Goal: Task Accomplishment & Management: Use online tool/utility

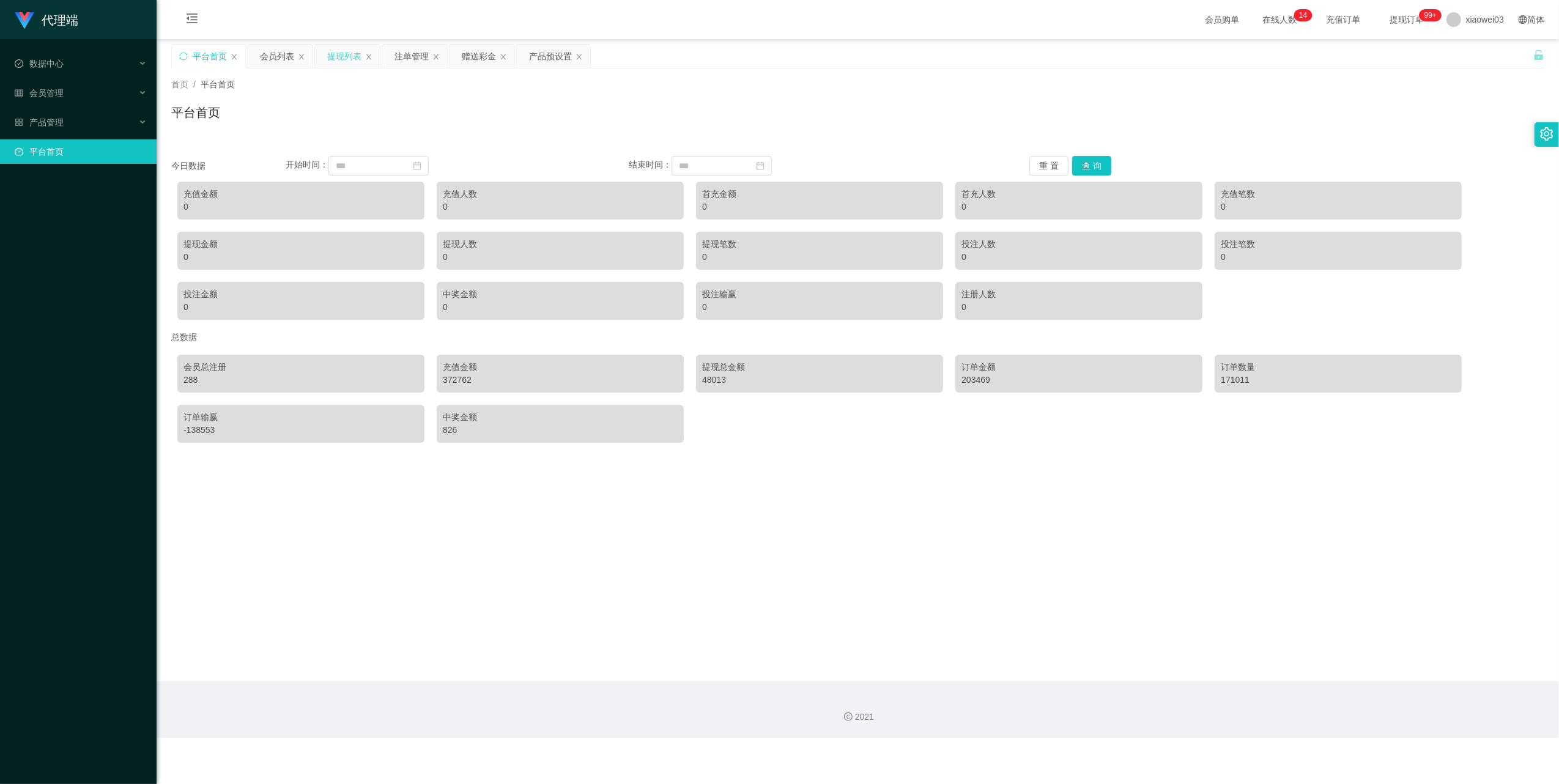
click at [341, 58] on div "提现列表" at bounding box center [344, 56] width 34 height 23
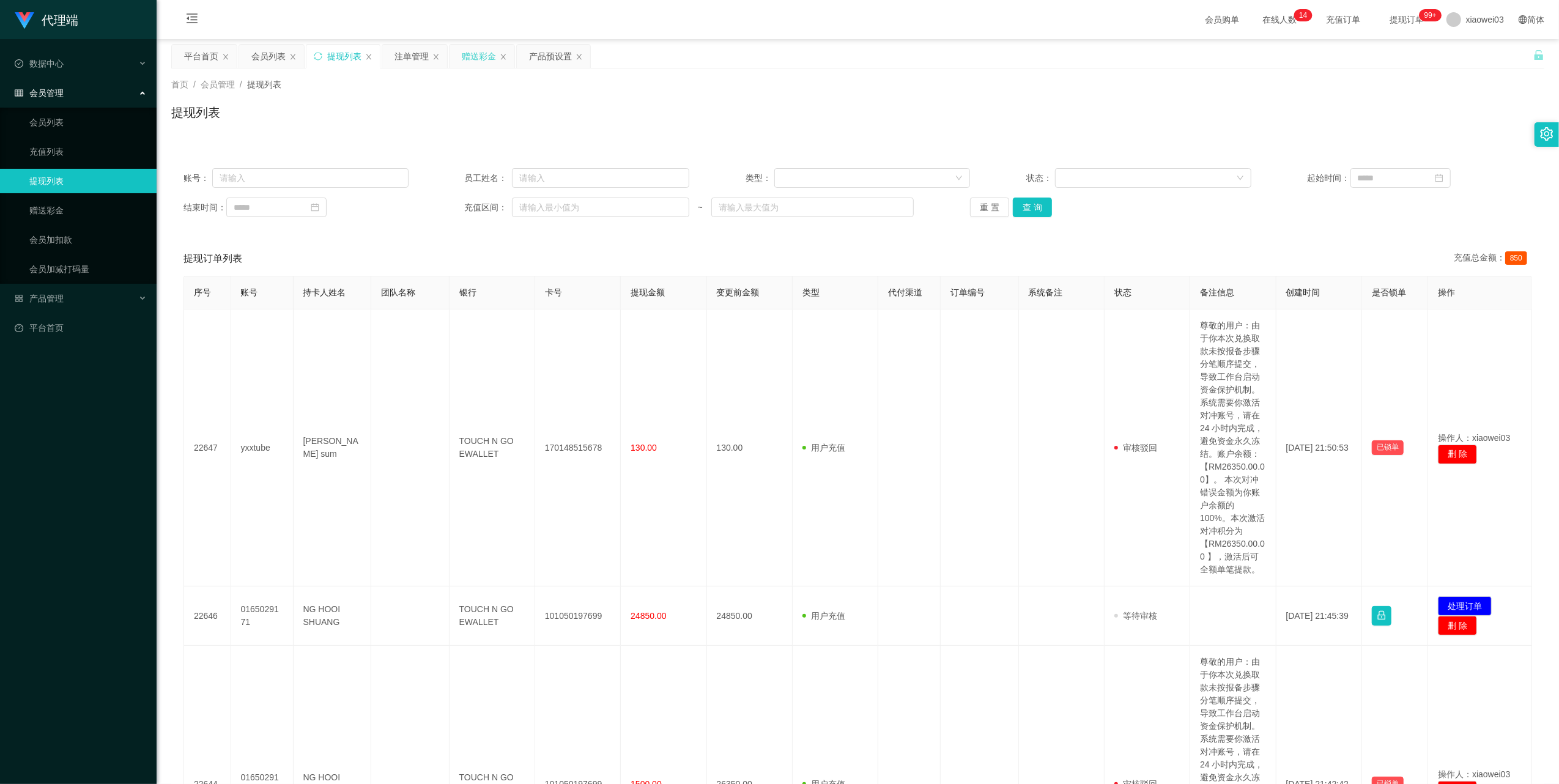
click at [460, 59] on div "赠送彩金" at bounding box center [481, 56] width 64 height 23
click at [476, 58] on div "赠送彩金" at bounding box center [479, 56] width 34 height 23
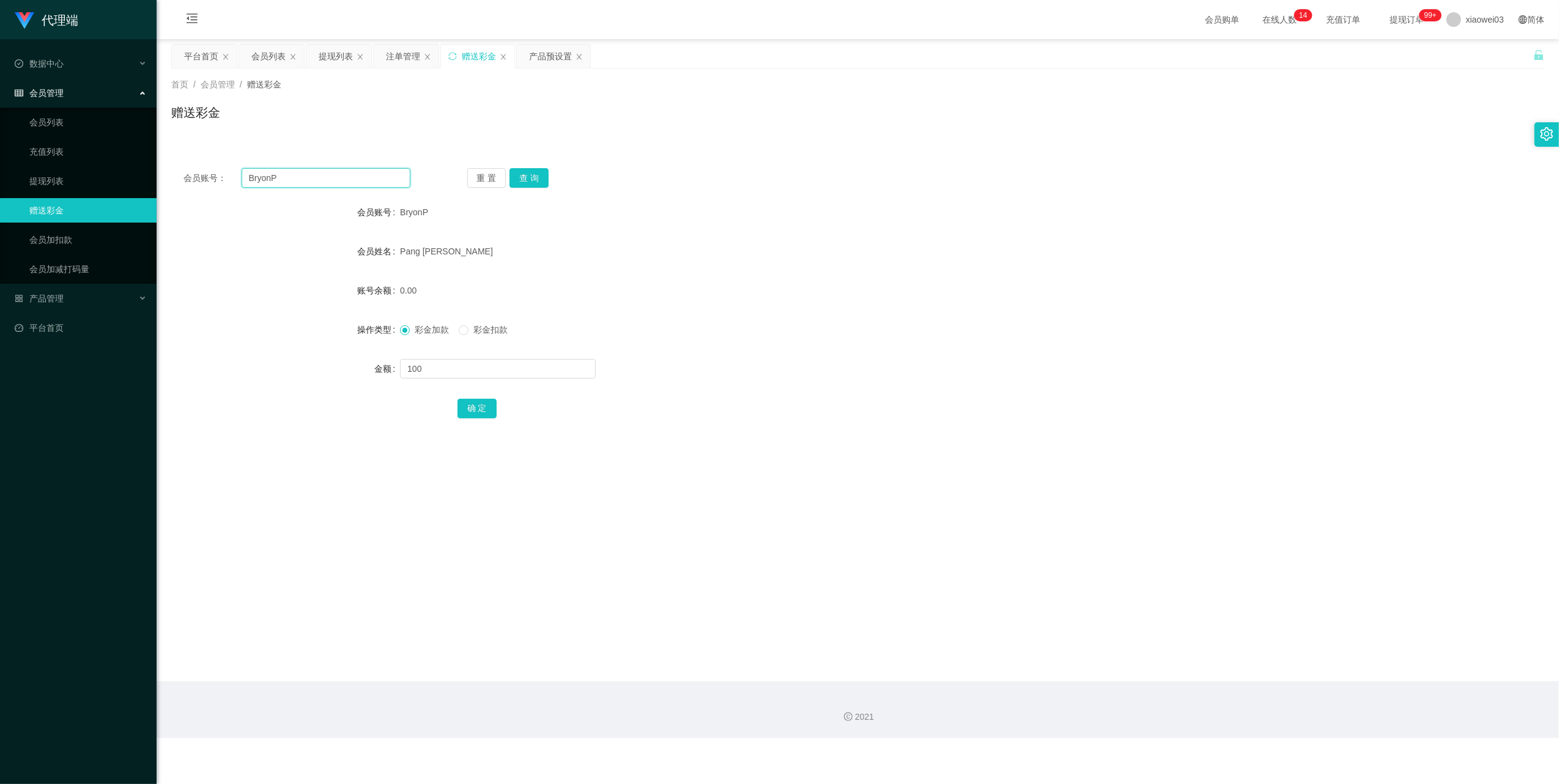
click at [341, 187] on input "BryonP" at bounding box center [326, 177] width 169 height 19
paste input "molin589"
type input "molin589"
click at [520, 184] on button "查 询" at bounding box center [529, 177] width 39 height 19
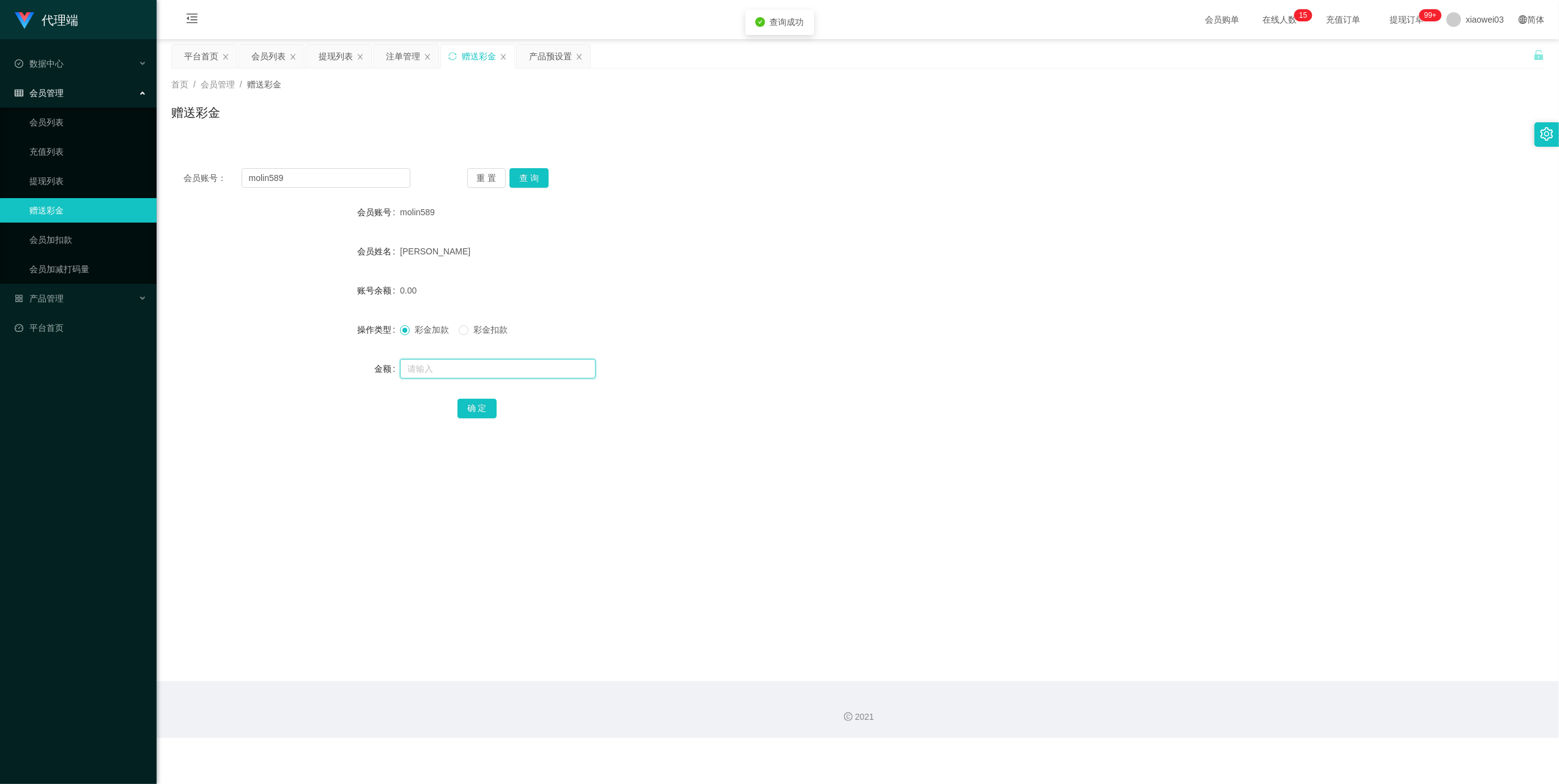
click at [480, 370] on input "text" at bounding box center [498, 368] width 196 height 19
type input "500"
click at [483, 403] on button "确 定" at bounding box center [477, 408] width 39 height 19
click at [326, 187] on input "molin589" at bounding box center [326, 177] width 169 height 19
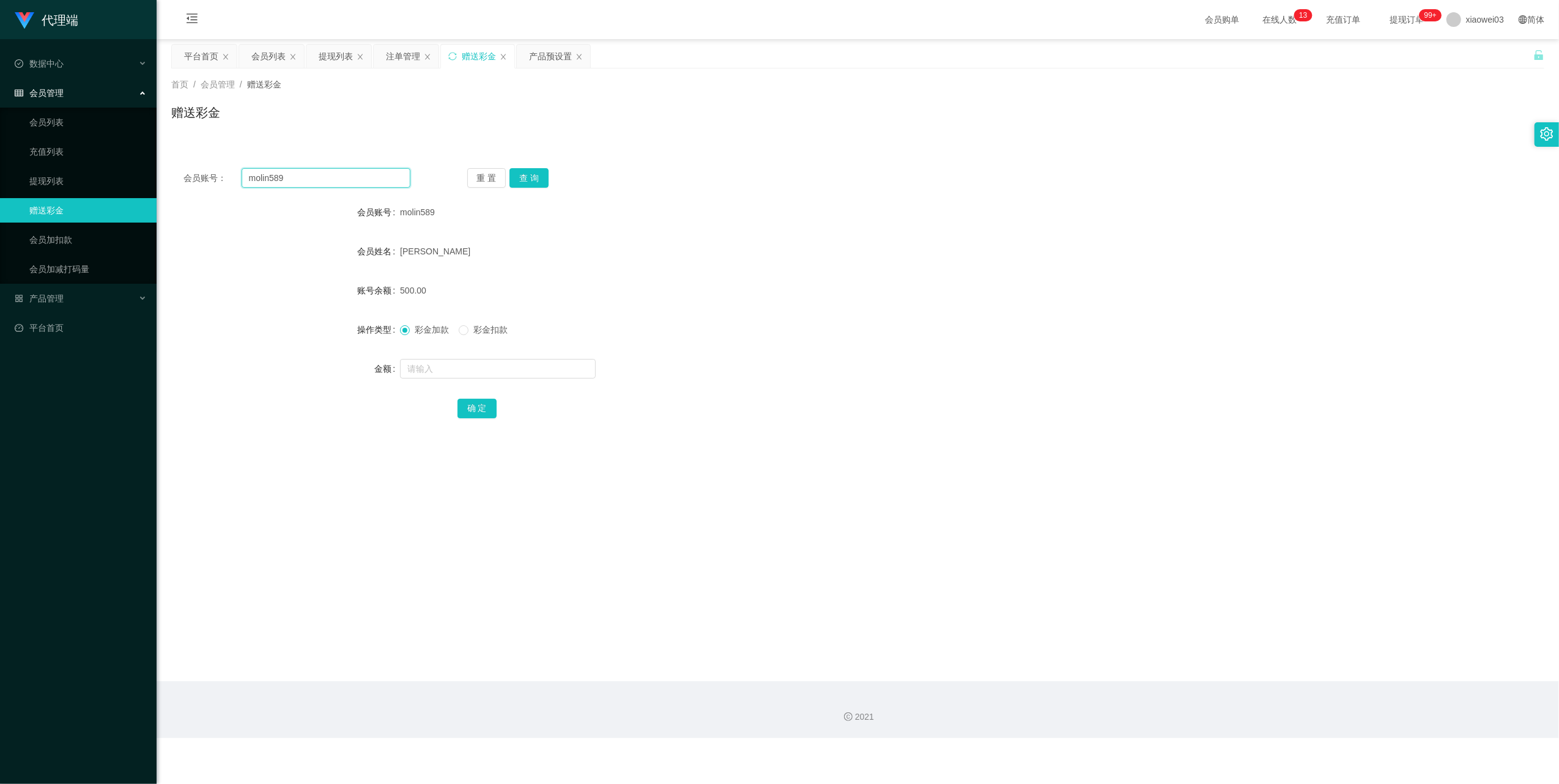
paste input "Limchengyee"
type input "Limchengyee"
click at [536, 174] on button "查 询" at bounding box center [529, 177] width 39 height 19
click at [525, 373] on input "text" at bounding box center [498, 368] width 196 height 19
type input "500"
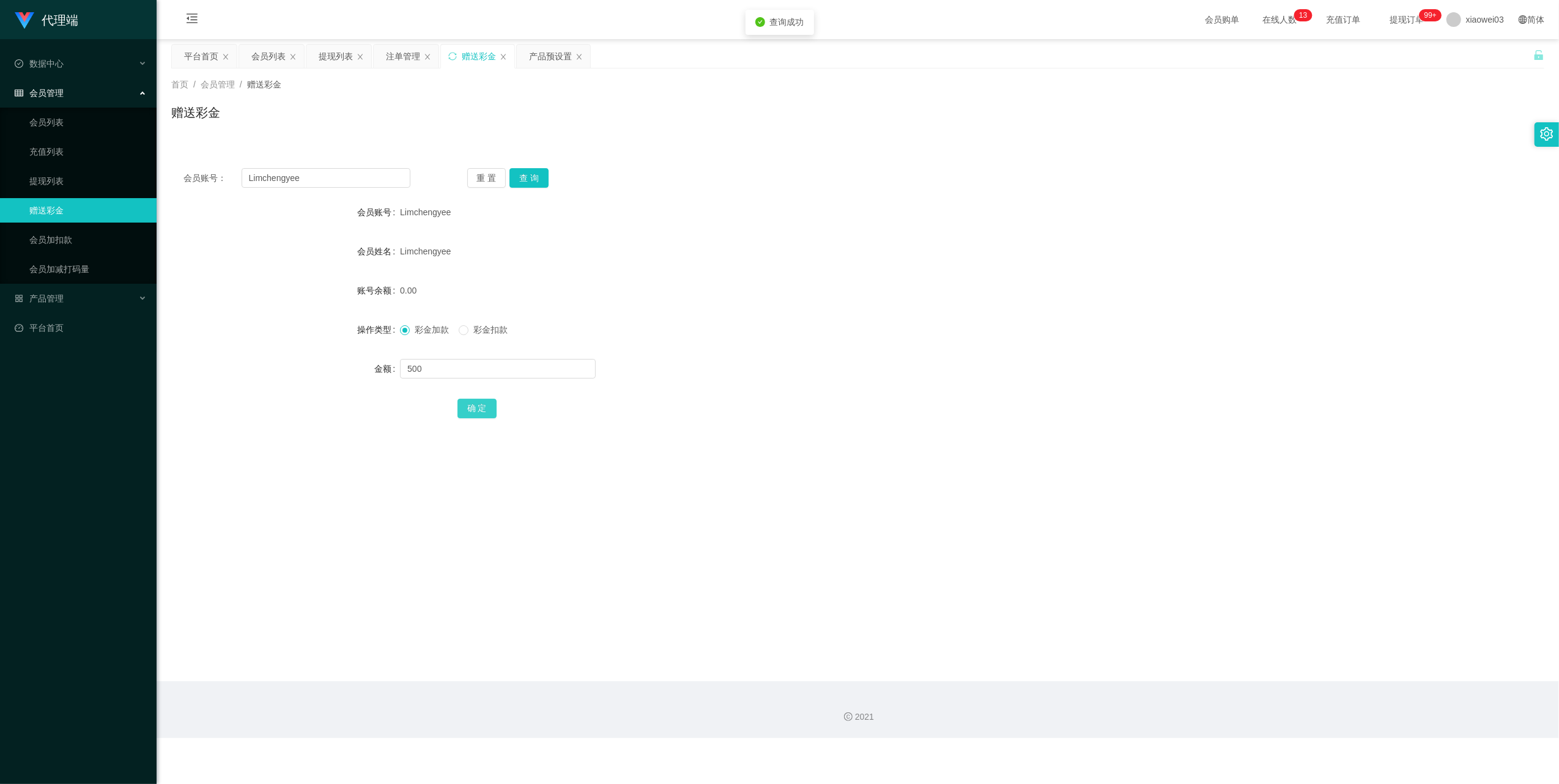
click at [479, 415] on button "确 定" at bounding box center [477, 408] width 39 height 19
click at [337, 174] on input "Limchengyee" at bounding box center [326, 177] width 169 height 19
drag, startPoint x: 337, startPoint y: 174, endPoint x: 365, endPoint y: 182, distance: 29.1
click at [336, 172] on input "Limchengyee" at bounding box center [326, 177] width 169 height 19
paste input "kk1234"
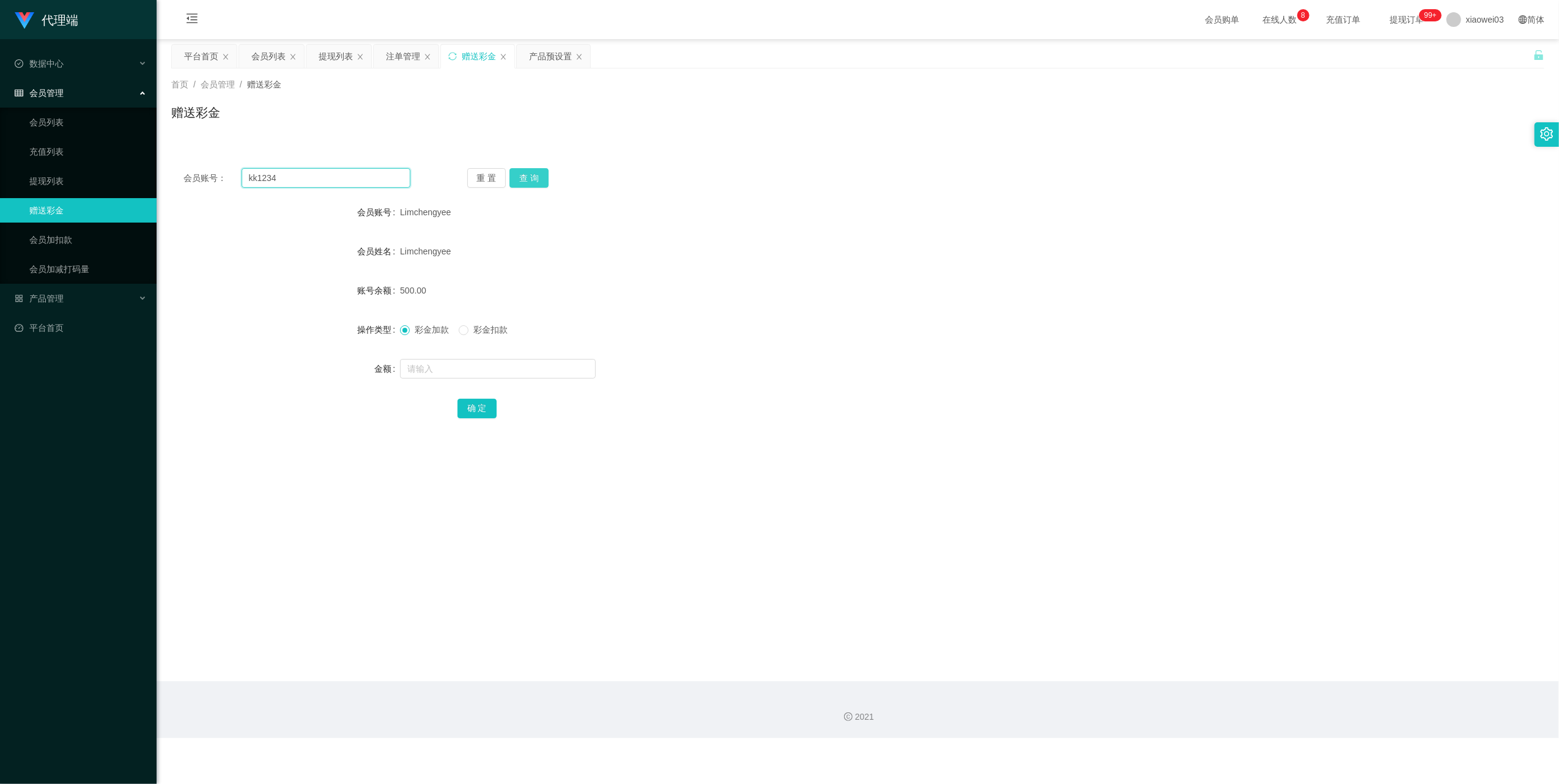
type input "kk1234"
drag, startPoint x: 531, startPoint y: 177, endPoint x: 531, endPoint y: 192, distance: 15.0
click at [531, 177] on button "查 询" at bounding box center [529, 177] width 39 height 19
click at [502, 370] on input "text" at bounding box center [498, 368] width 196 height 19
type input "500"
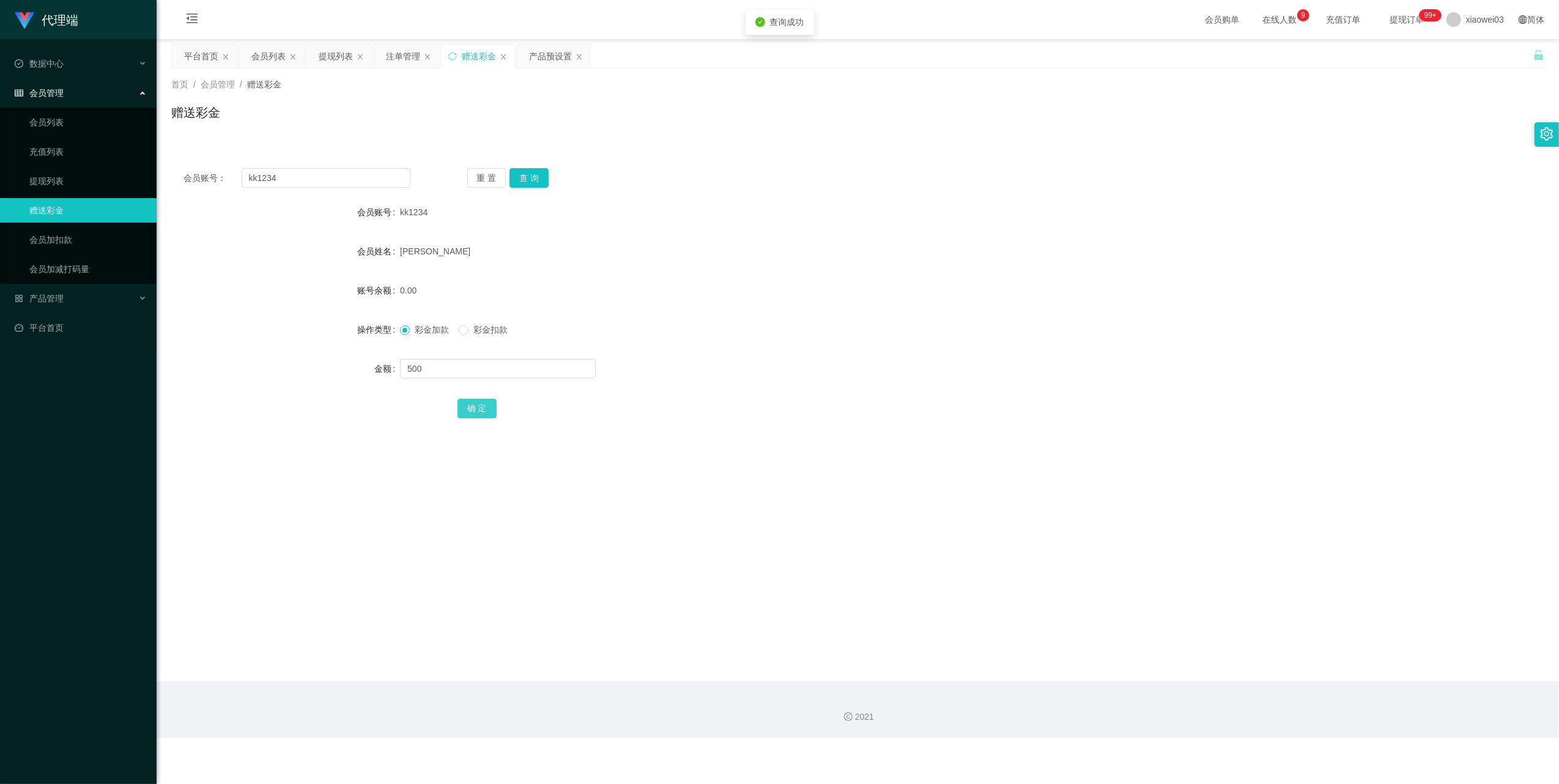
drag, startPoint x: 477, startPoint y: 407, endPoint x: 497, endPoint y: 397, distance: 22.4
click at [477, 407] on button "确 定" at bounding box center [477, 408] width 39 height 19
click at [306, 178] on input "kk1234" at bounding box center [326, 177] width 169 height 19
paste input "anekoyong"
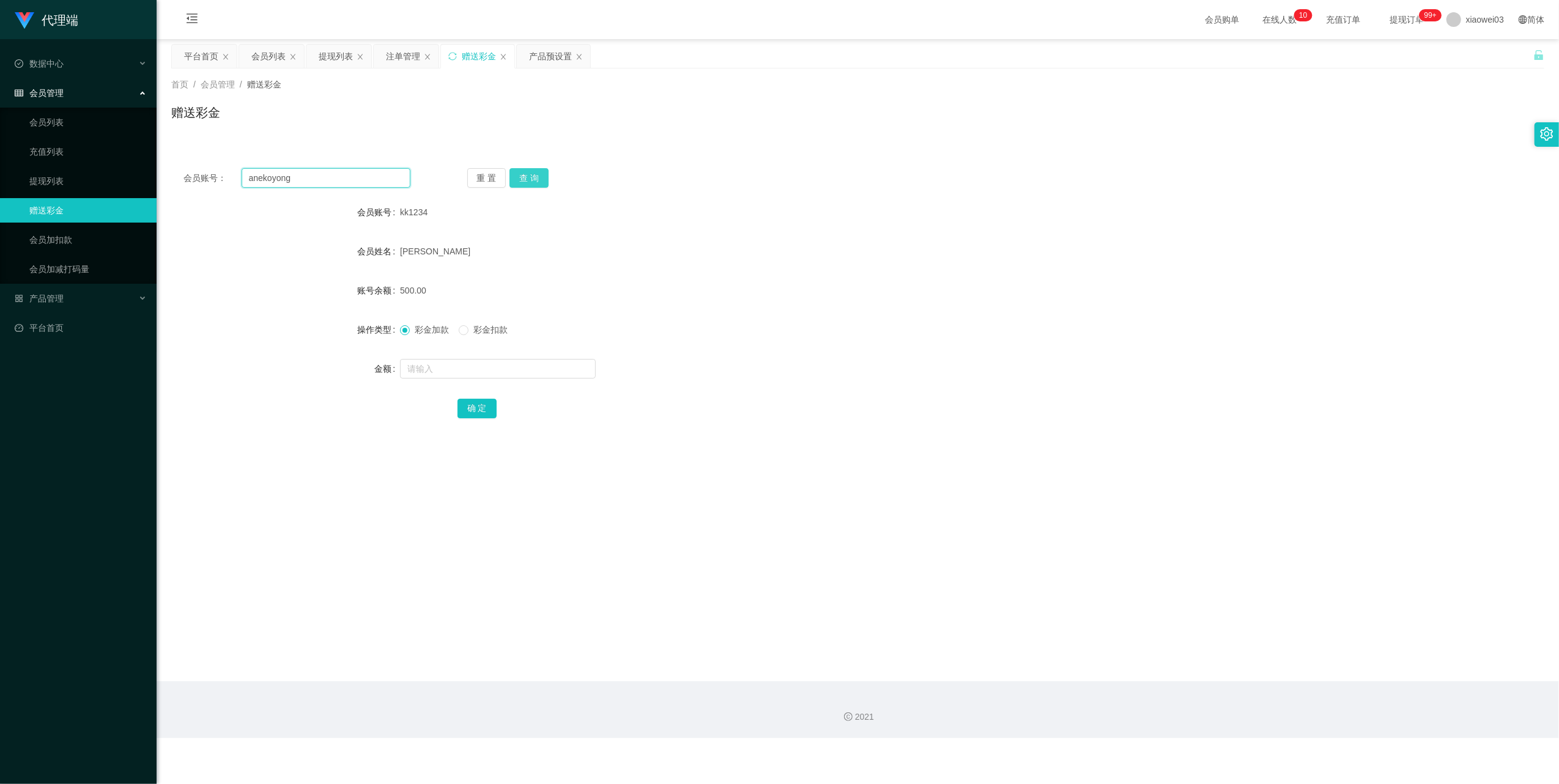
type input "anekoyong"
drag, startPoint x: 522, startPoint y: 183, endPoint x: 560, endPoint y: 178, distance: 38.3
click at [522, 183] on button "查 询" at bounding box center [529, 177] width 39 height 19
click at [350, 170] on input "anekoyong" at bounding box center [326, 177] width 169 height 19
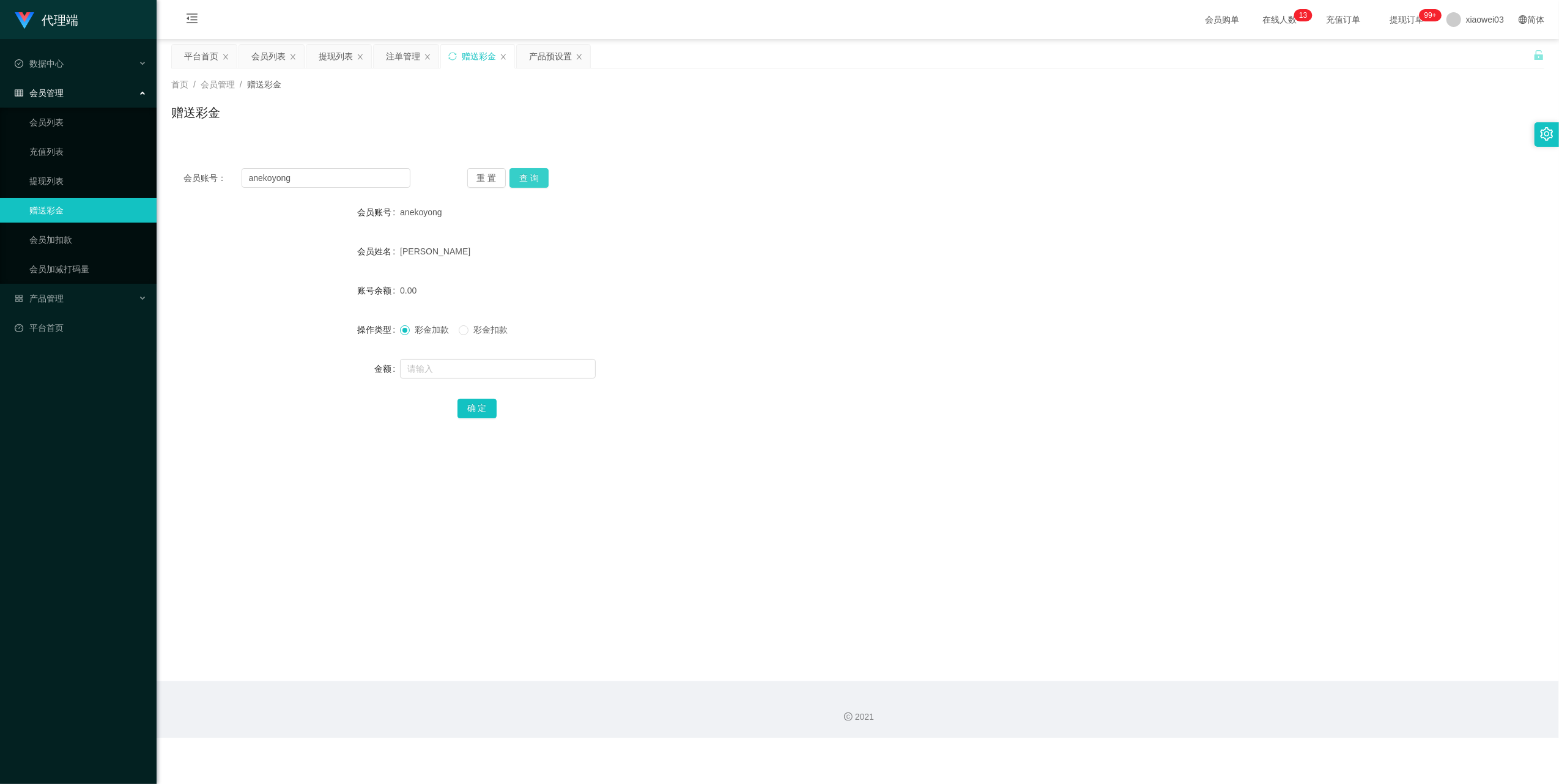
click at [527, 176] on button "查 询" at bounding box center [529, 177] width 39 height 19
click at [479, 369] on input "text" at bounding box center [498, 368] width 196 height 19
type input "500"
drag, startPoint x: 485, startPoint y: 408, endPoint x: 495, endPoint y: 406, distance: 10.2
click at [485, 408] on button "确 定" at bounding box center [477, 408] width 39 height 19
